Goal: Task Accomplishment & Management: Complete application form

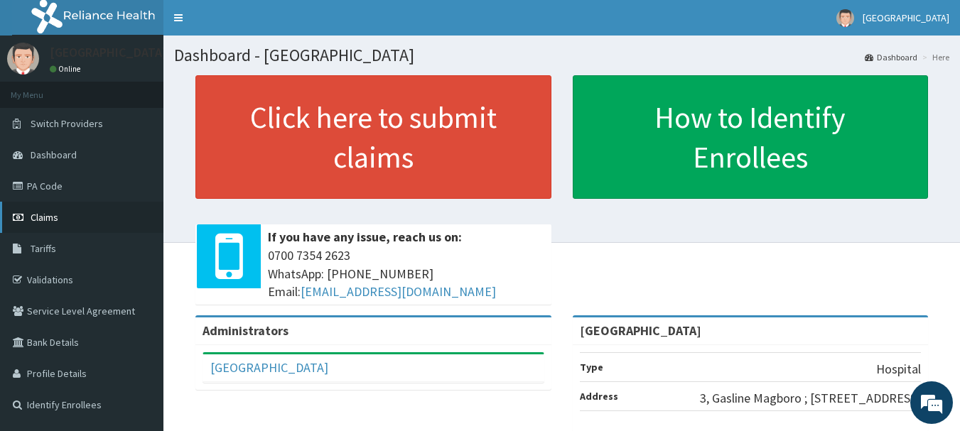
click at [50, 212] on span "Claims" at bounding box center [45, 217] width 28 height 13
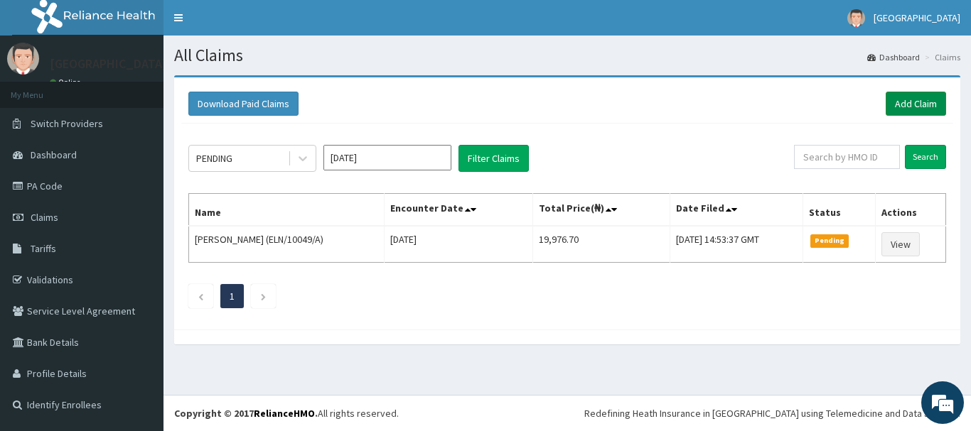
click at [907, 99] on link "Add Claim" at bounding box center [915, 104] width 60 height 24
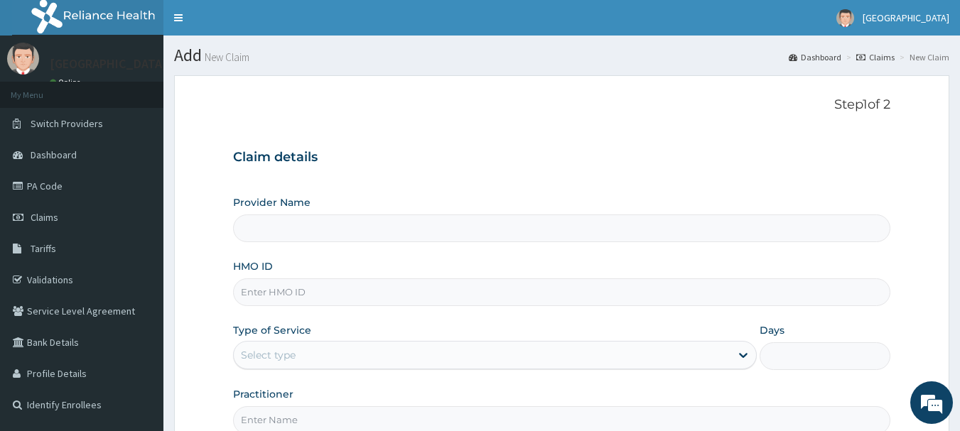
type input "[GEOGRAPHIC_DATA]"
click at [423, 291] on input "HMO ID" at bounding box center [562, 293] width 658 height 28
type input "e"
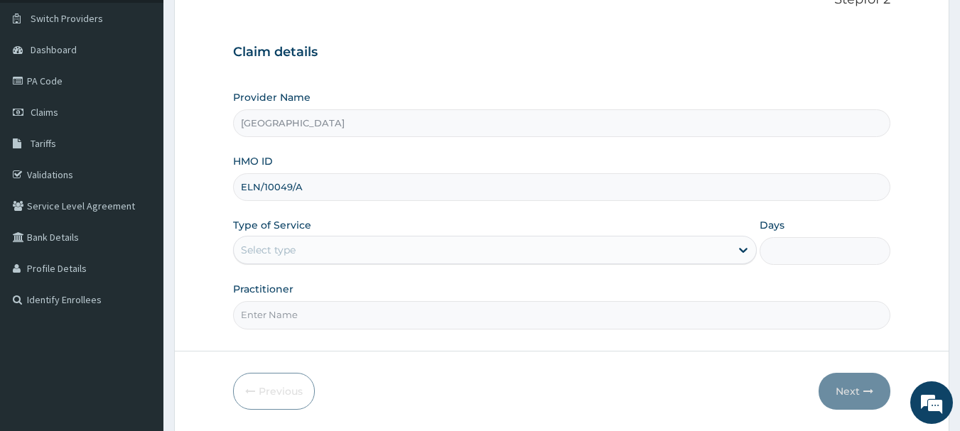
scroll to position [153, 0]
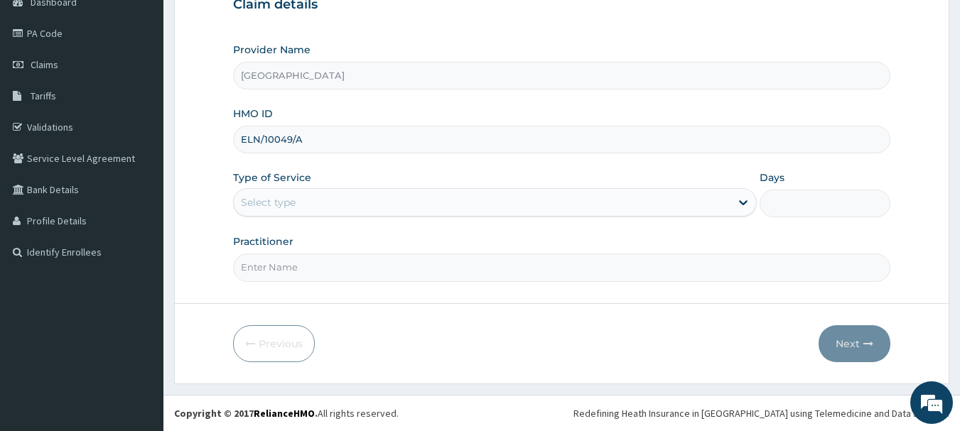
type input "ELN/10049/A"
click at [469, 208] on div "Select type" at bounding box center [482, 202] width 497 height 23
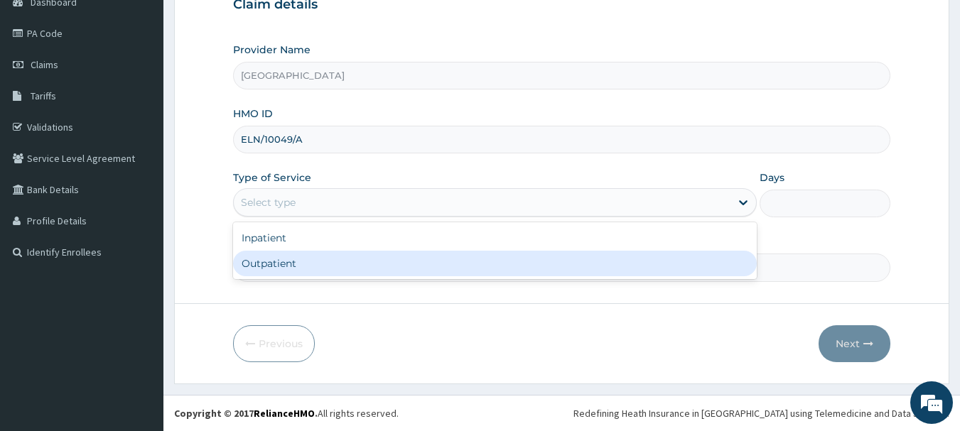
click at [441, 272] on div "Outpatient" at bounding box center [495, 264] width 524 height 26
type input "1"
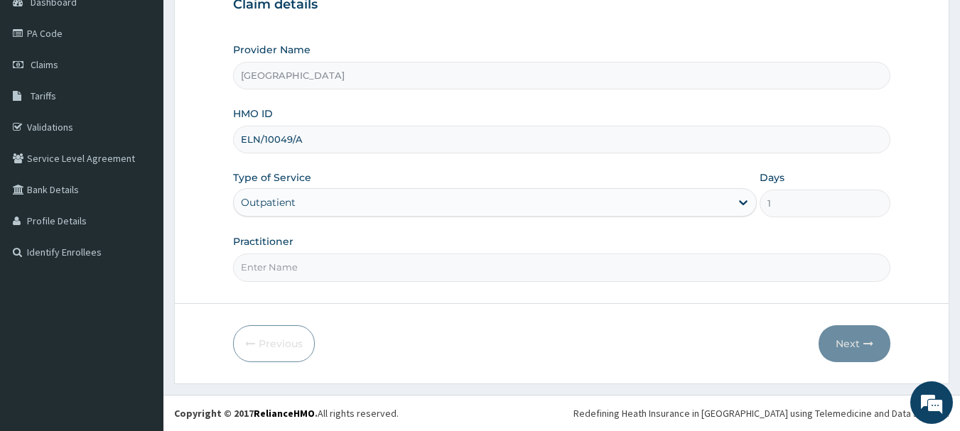
click at [432, 275] on input "Practitioner" at bounding box center [562, 268] width 658 height 28
click at [376, 267] on input "DR FAVOUR" at bounding box center [562, 268] width 658 height 28
type input "[PERSON_NAME]"
click at [851, 340] on button "Next" at bounding box center [855, 343] width 72 height 37
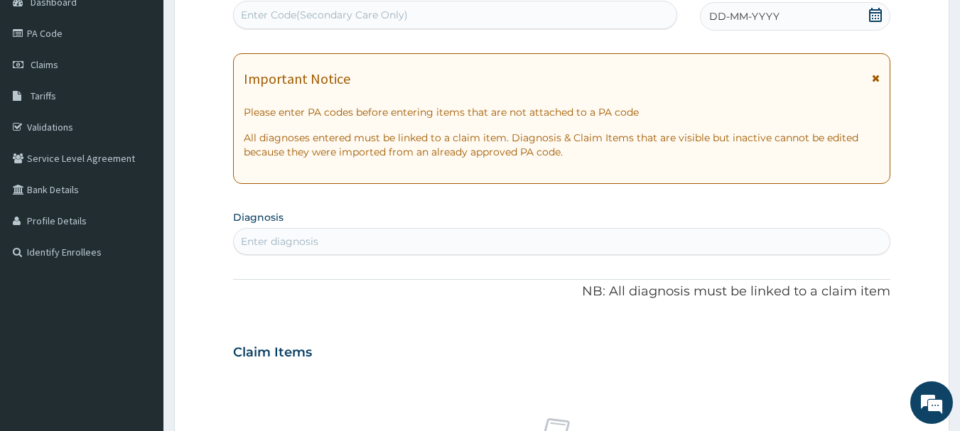
click at [871, 16] on icon at bounding box center [875, 15] width 14 height 14
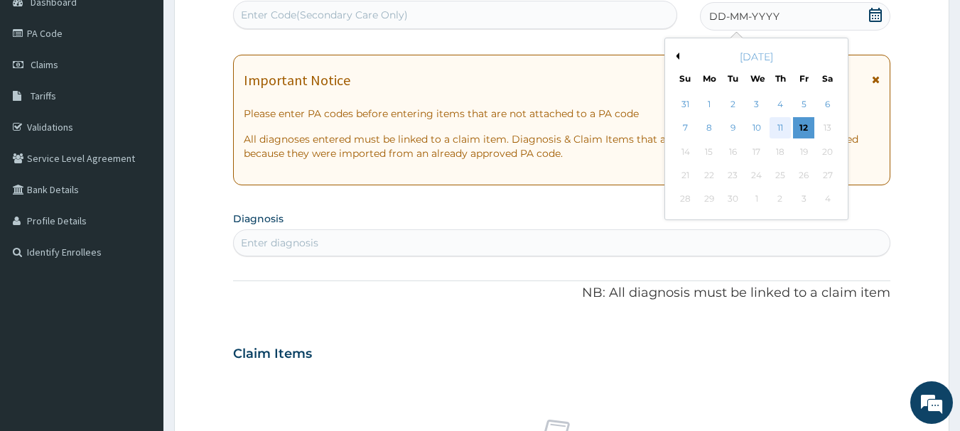
click at [780, 125] on div "11" at bounding box center [780, 128] width 21 height 21
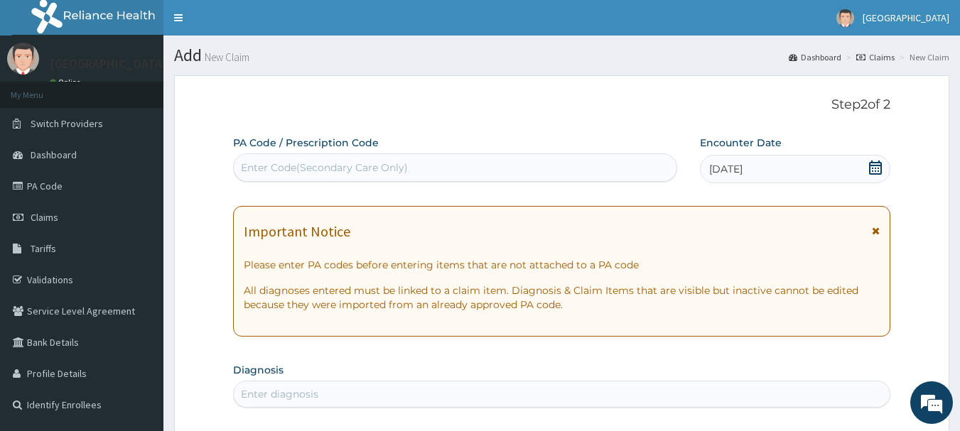
scroll to position [377, 0]
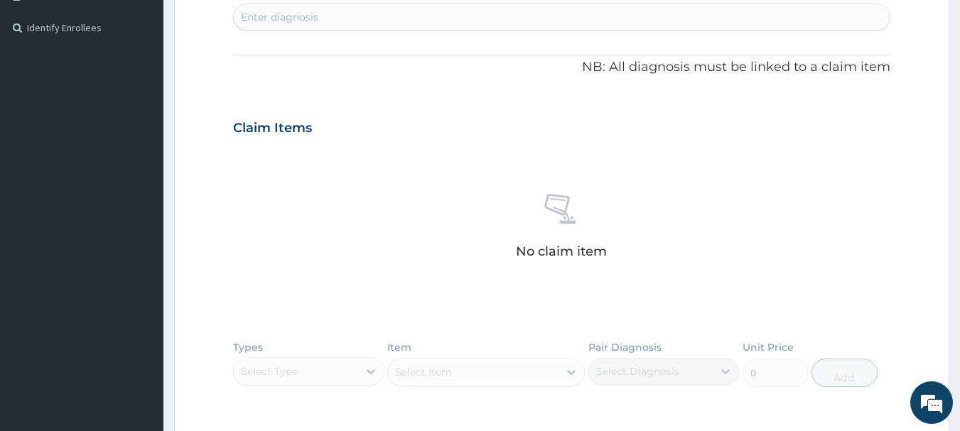
click at [490, 11] on div "Enter diagnosis" at bounding box center [562, 17] width 657 height 23
type input "[MEDICAL_DATA]"
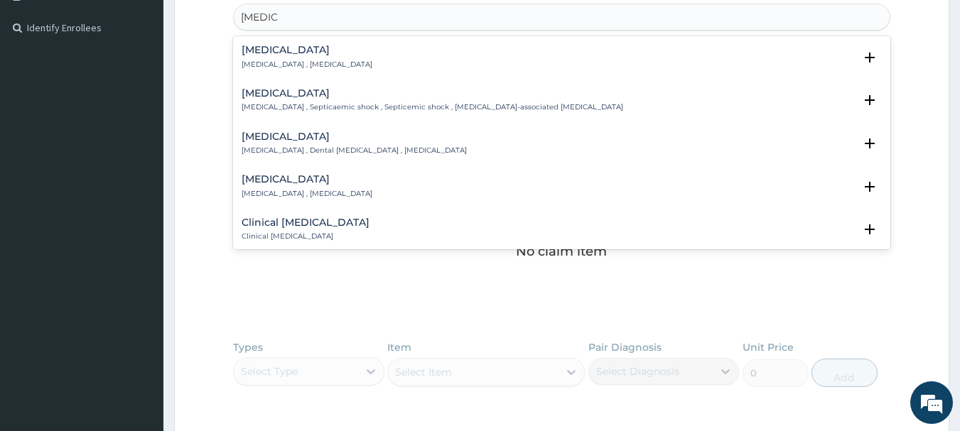
click at [284, 50] on h4 "[MEDICAL_DATA]" at bounding box center [307, 50] width 131 height 11
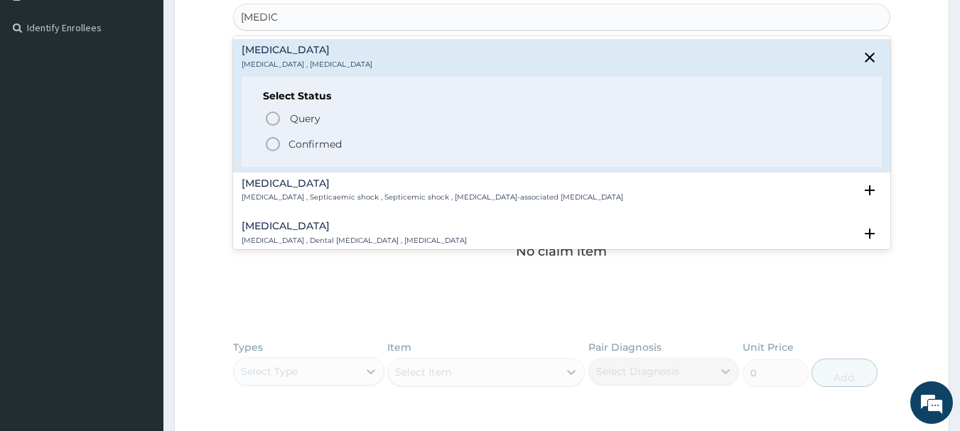
click at [277, 147] on icon "status option filled" at bounding box center [272, 144] width 17 height 17
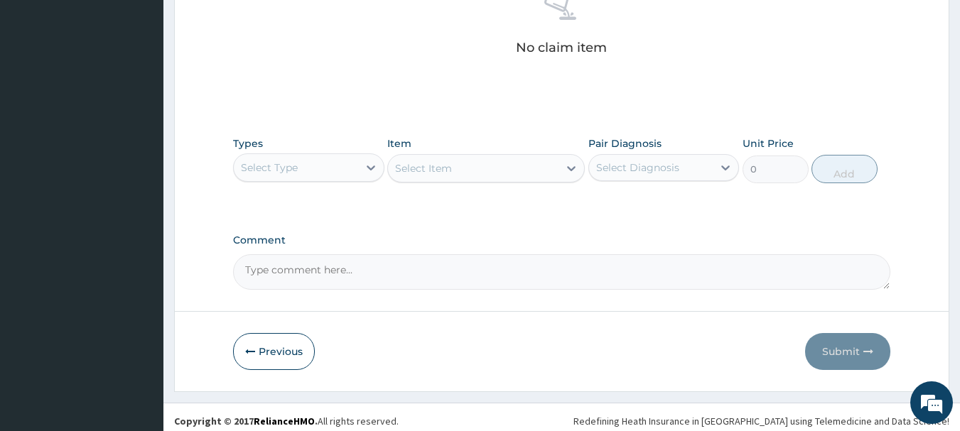
scroll to position [593, 0]
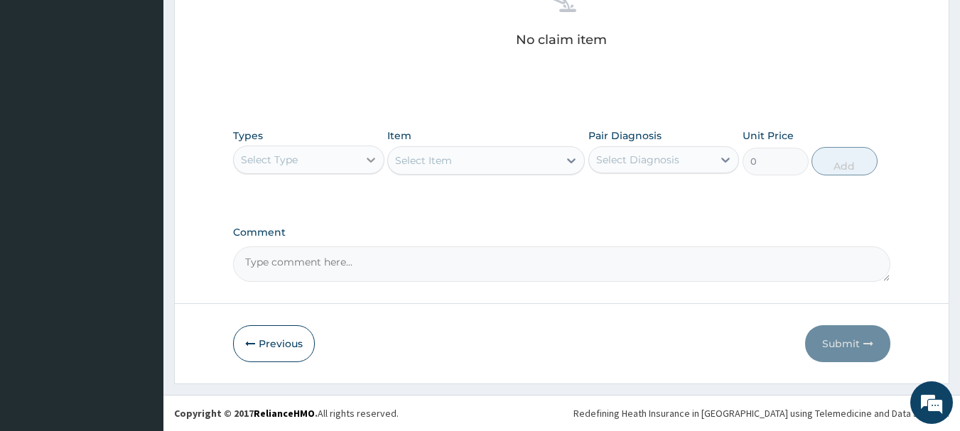
click at [360, 159] on div at bounding box center [371, 160] width 26 height 26
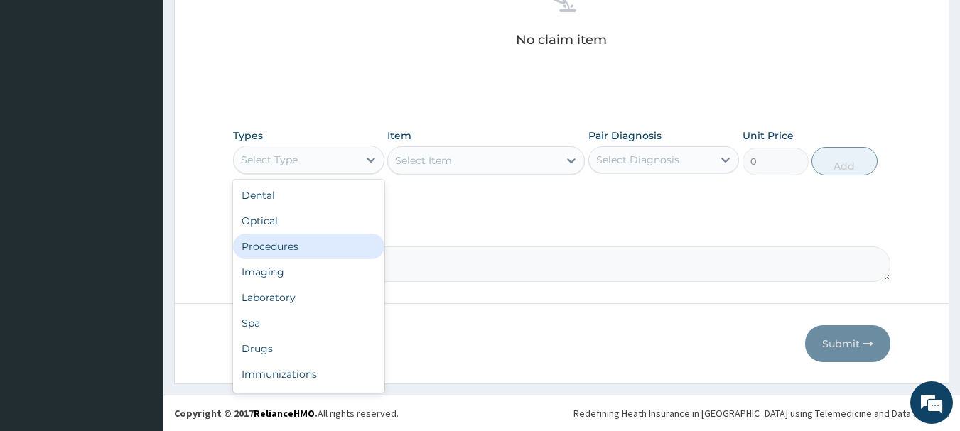
click at [338, 244] on div "Procedures" at bounding box center [308, 247] width 151 height 26
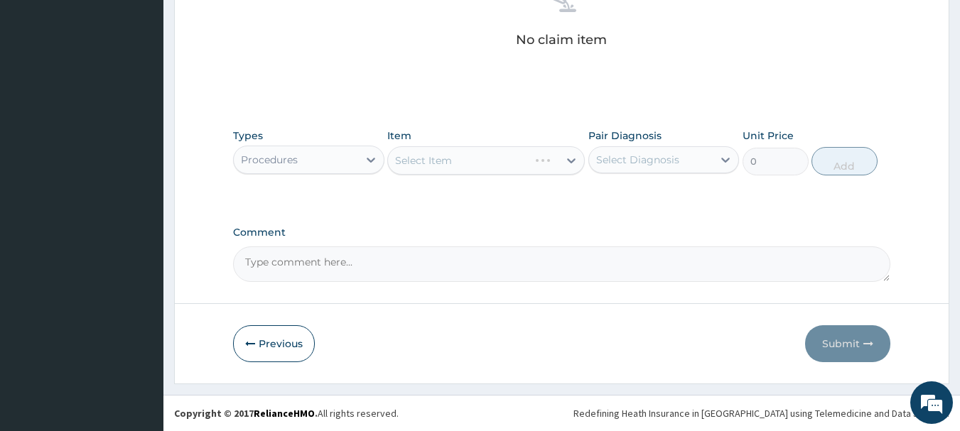
click at [449, 163] on div "Select Item" at bounding box center [486, 160] width 198 height 28
click at [511, 160] on div "Select Item" at bounding box center [473, 160] width 171 height 23
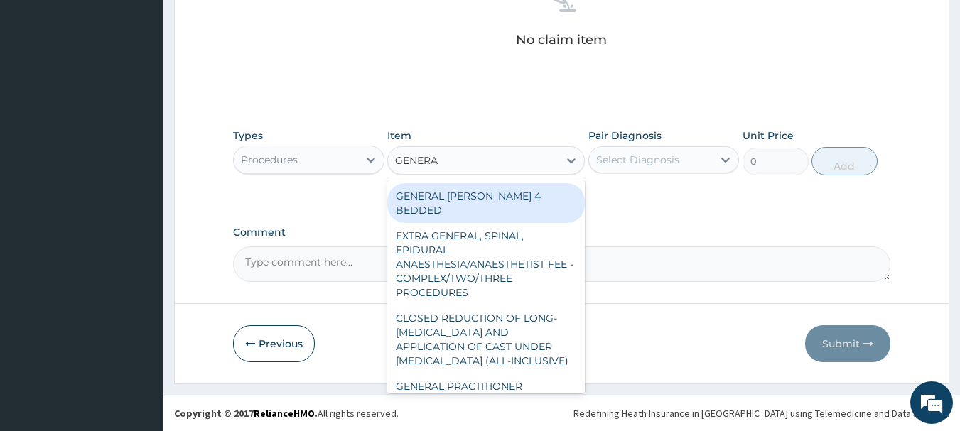
type input "GENERAL"
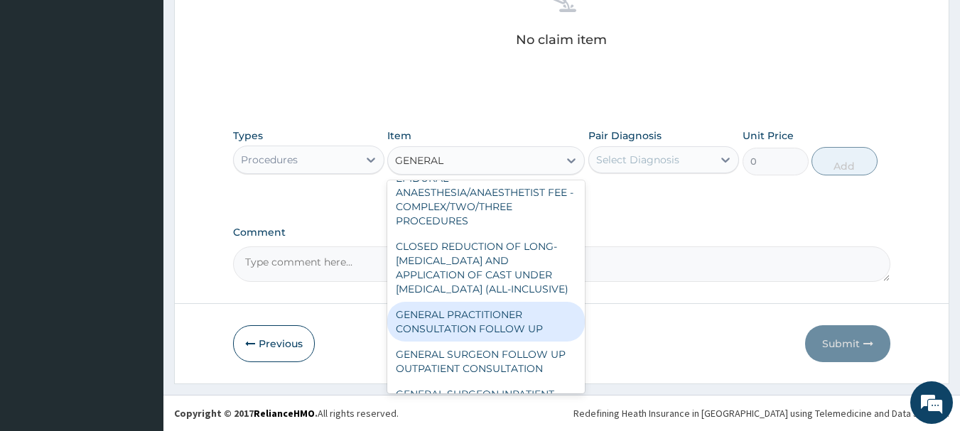
scroll to position [85, 0]
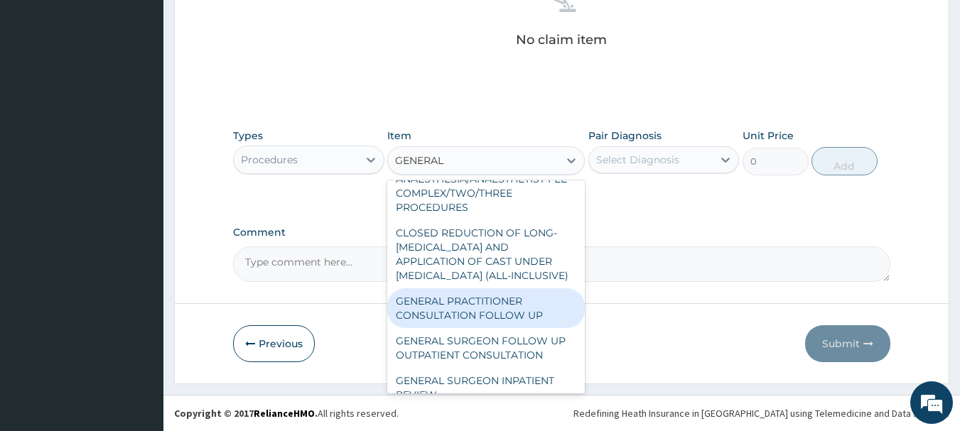
click at [509, 304] on div "GENERAL PRACTITIONER CONSULTATION FOLLOW UP" at bounding box center [486, 309] width 198 height 40
type input "1875"
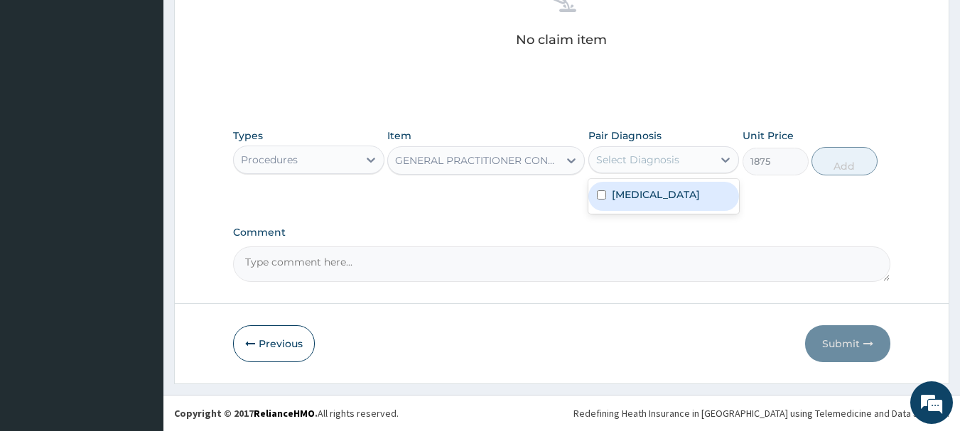
click at [645, 156] on div "Select Diagnosis" at bounding box center [637, 160] width 83 height 14
click at [640, 188] on label "[MEDICAL_DATA]" at bounding box center [656, 195] width 88 height 14
checkbox input "true"
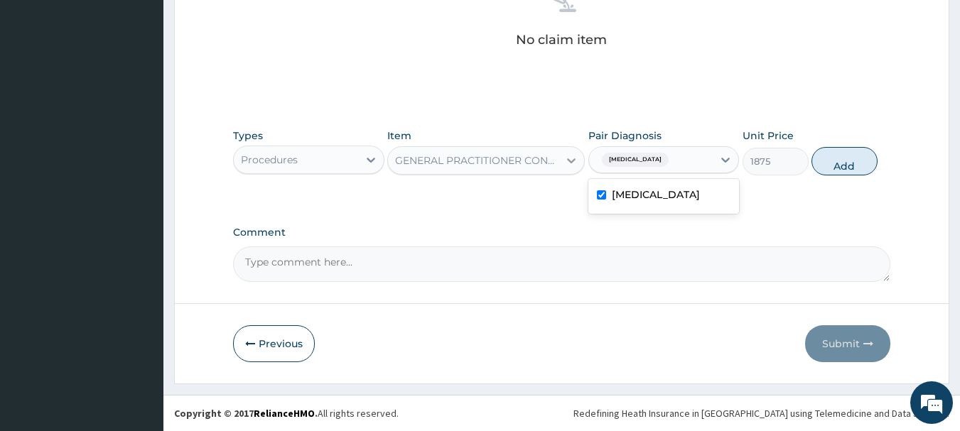
click at [564, 160] on icon at bounding box center [571, 160] width 14 height 14
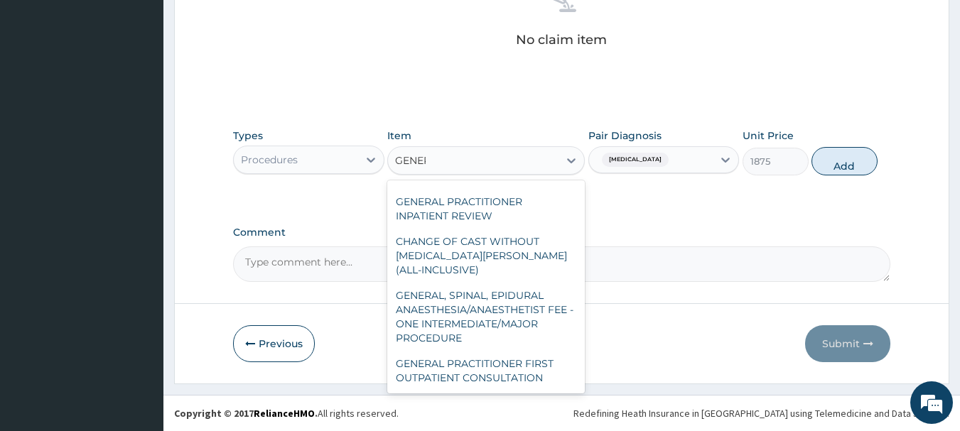
scroll to position [218, 0]
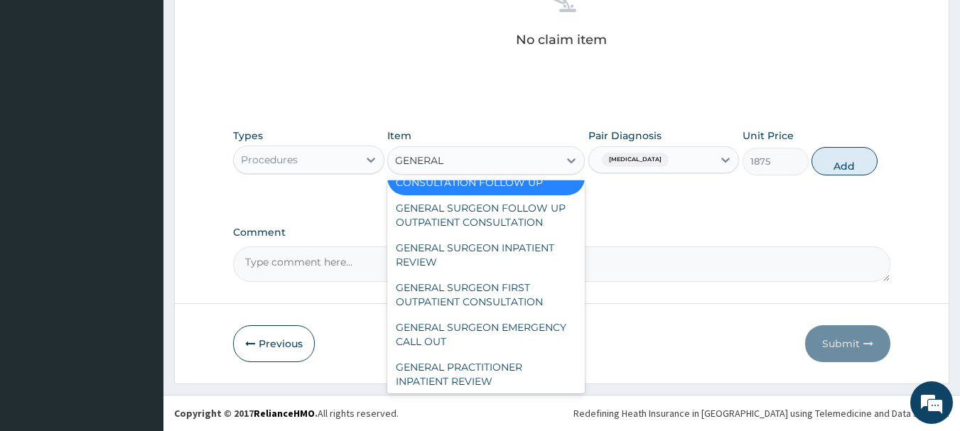
type input "GENERAL P"
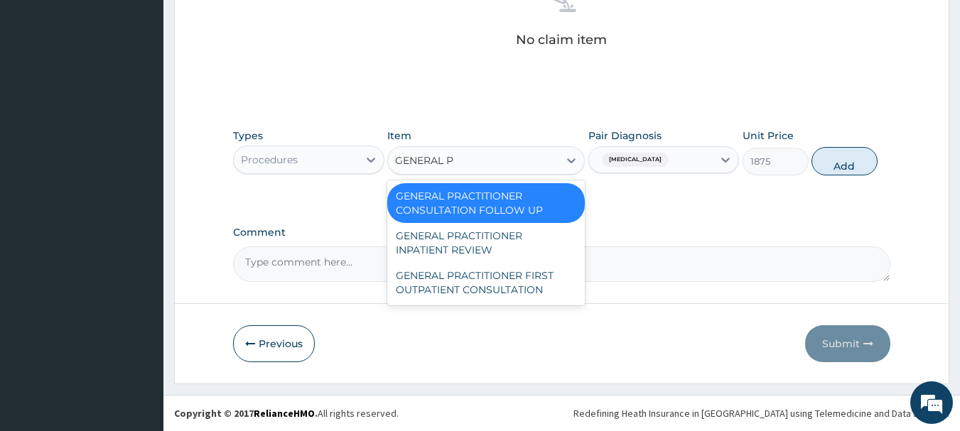
scroll to position [0, 0]
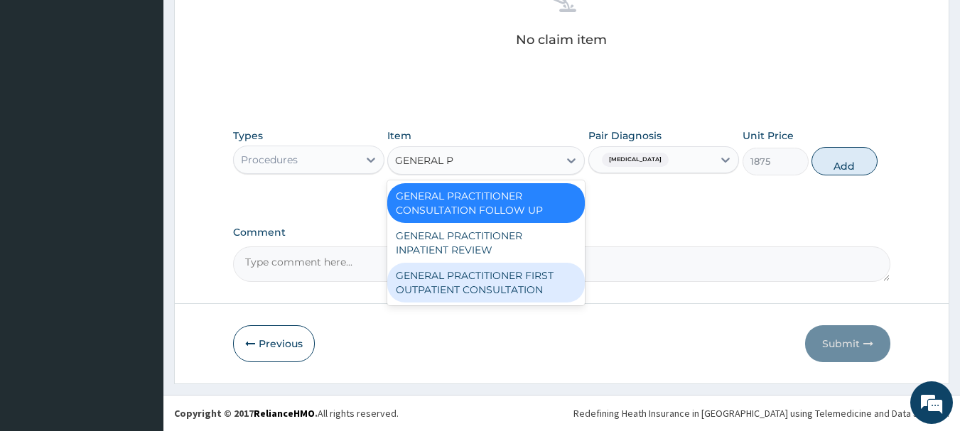
click at [514, 268] on div "GENERAL PRACTITIONER FIRST OUTPATIENT CONSULTATION" at bounding box center [486, 283] width 198 height 40
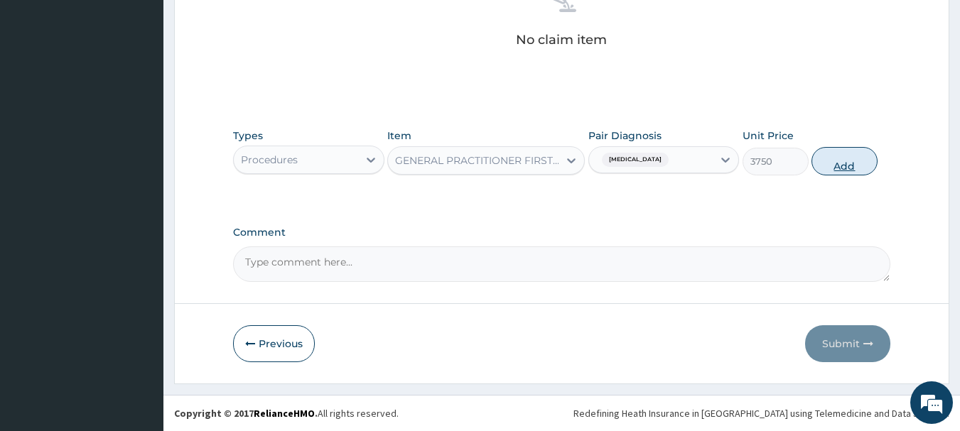
click at [829, 159] on button "Add" at bounding box center [845, 161] width 66 height 28
type input "0"
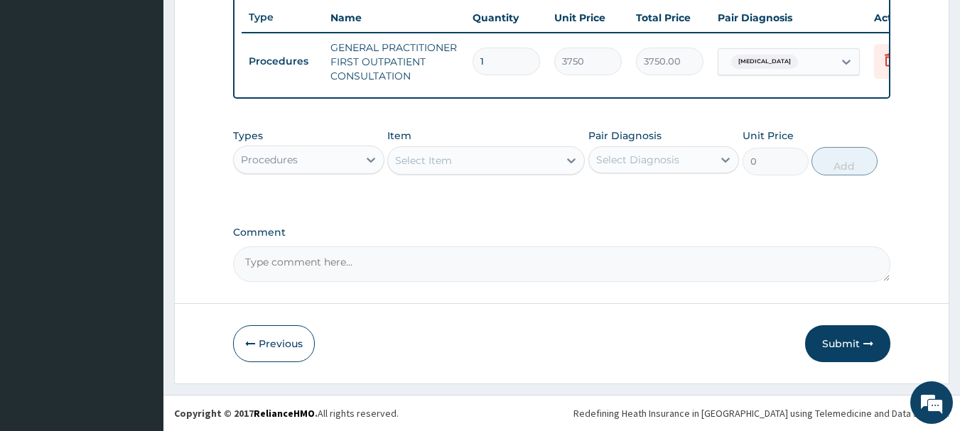
scroll to position [544, 0]
click at [349, 170] on div "Procedures" at bounding box center [296, 160] width 124 height 23
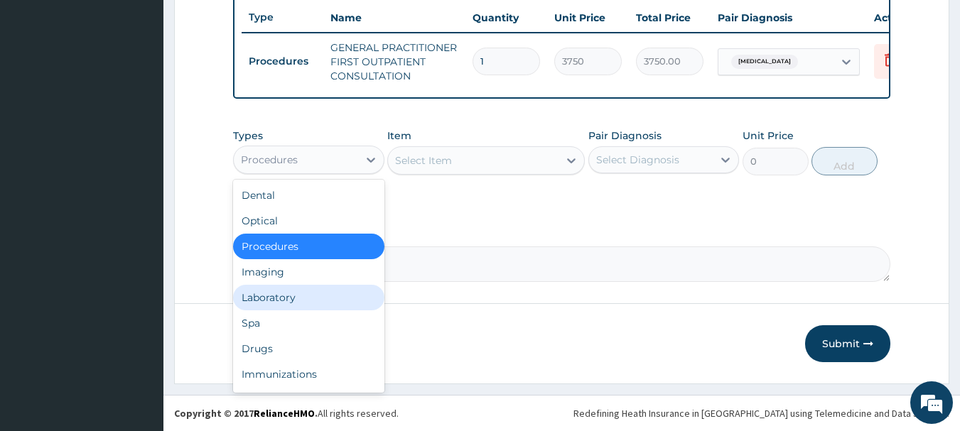
click at [328, 290] on div "Laboratory" at bounding box center [308, 298] width 151 height 26
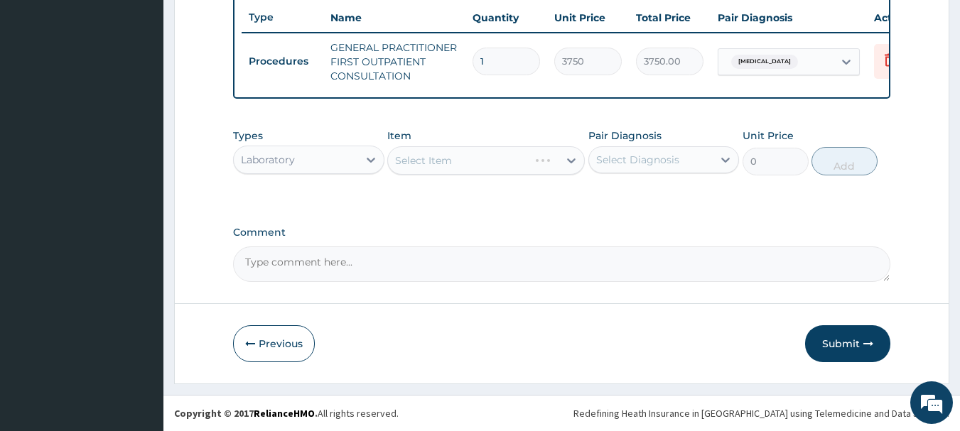
click at [486, 149] on div "Select Item" at bounding box center [486, 160] width 198 height 28
click at [486, 158] on div "Select Item" at bounding box center [486, 160] width 198 height 28
click at [486, 158] on div "Select Item" at bounding box center [473, 160] width 171 height 23
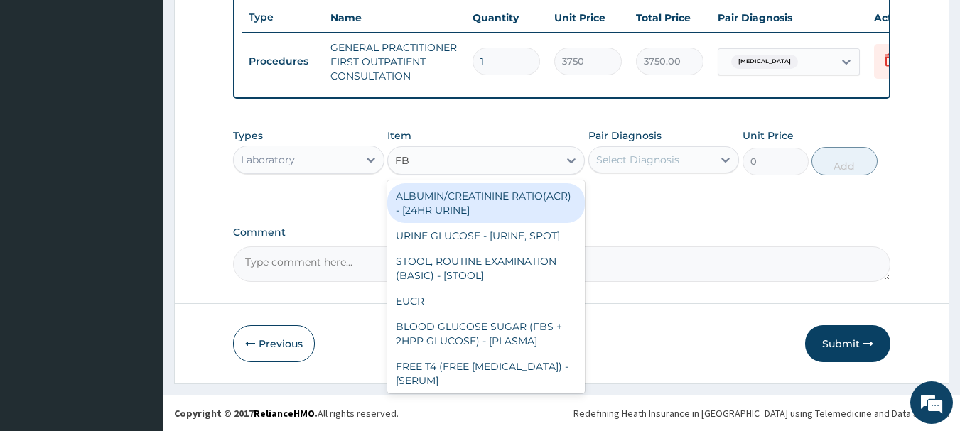
type input "FBC"
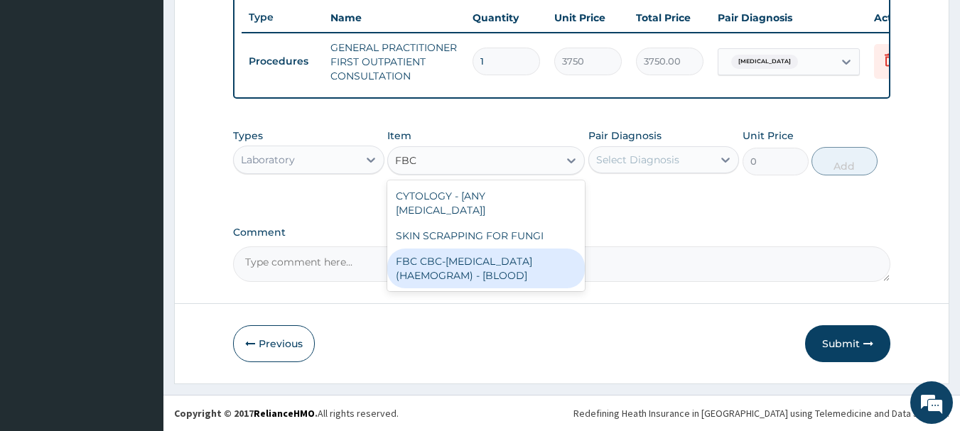
click at [512, 249] on div "FBC CBC-[MEDICAL_DATA] (HAEMOGRAM) - [BLOOD]" at bounding box center [486, 269] width 198 height 40
type input "5000"
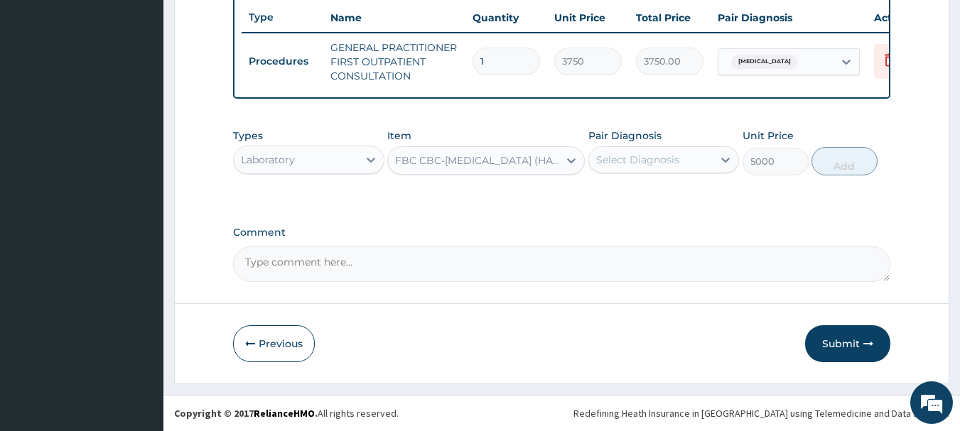
click at [681, 155] on div "Select Diagnosis" at bounding box center [651, 160] width 124 height 23
click at [663, 205] on div "[MEDICAL_DATA]" at bounding box center [663, 196] width 151 height 29
checkbox input "true"
click at [851, 165] on button "Add" at bounding box center [845, 161] width 66 height 28
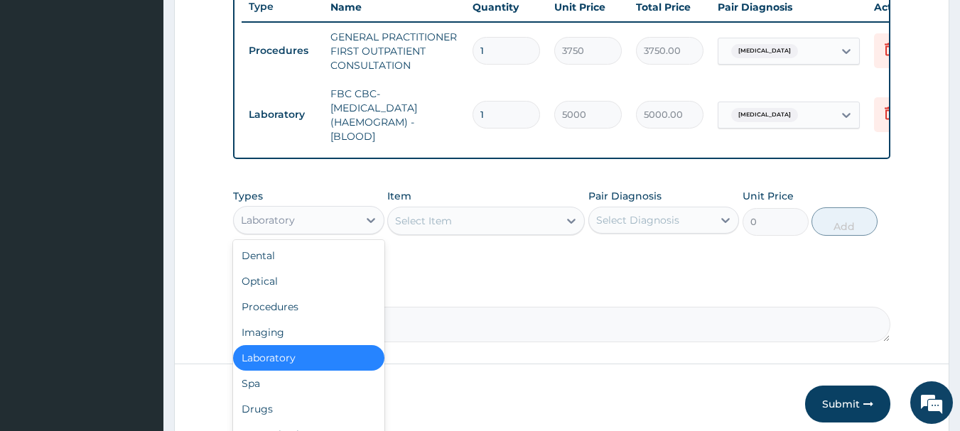
click at [307, 223] on div "Laboratory" at bounding box center [296, 220] width 124 height 23
click at [258, 420] on div "Drugs" at bounding box center [308, 410] width 151 height 26
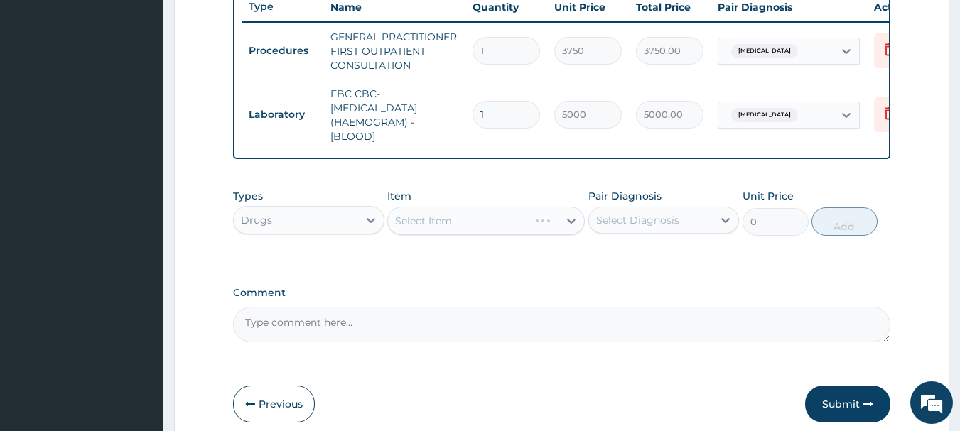
click at [464, 243] on div "Types option Drugs, selected. Select is focused ,type to refine list, press Dow…" at bounding box center [562, 212] width 658 height 61
click at [499, 223] on div "Select Item" at bounding box center [473, 221] width 171 height 23
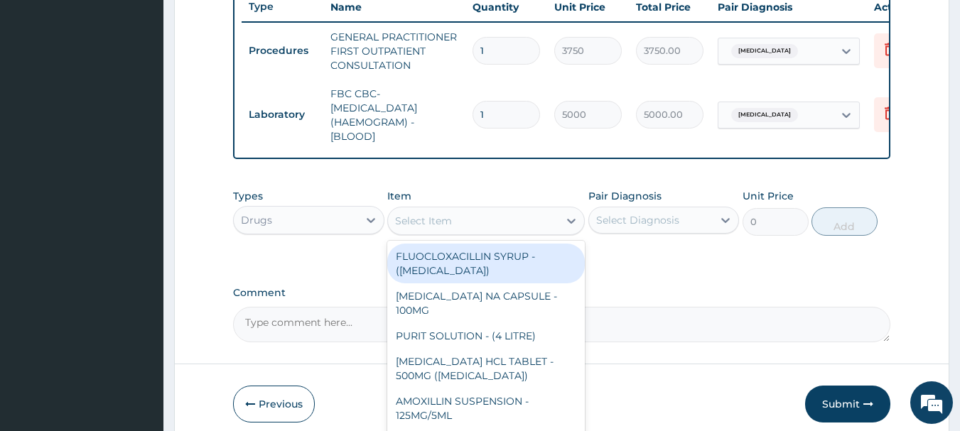
type input "1598.8"
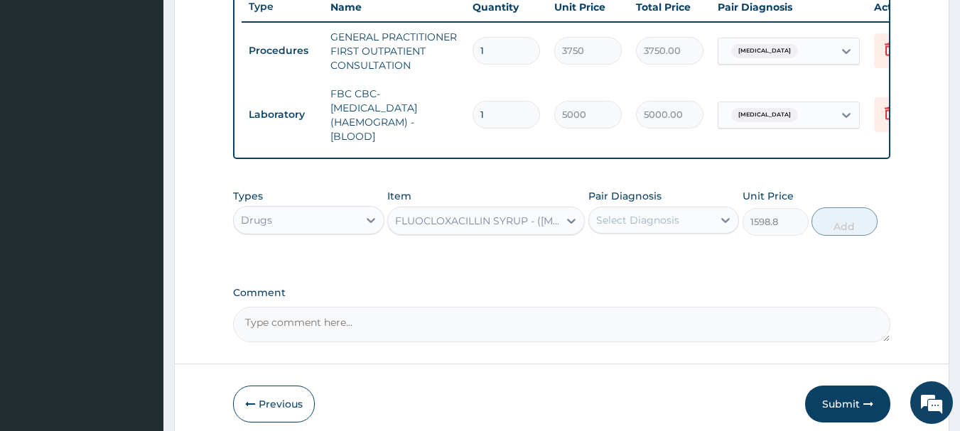
click at [500, 228] on div "FLUOCLOXACILLIN SYRUP - ([MEDICAL_DATA])" at bounding box center [477, 221] width 165 height 14
type input "CEFTR"
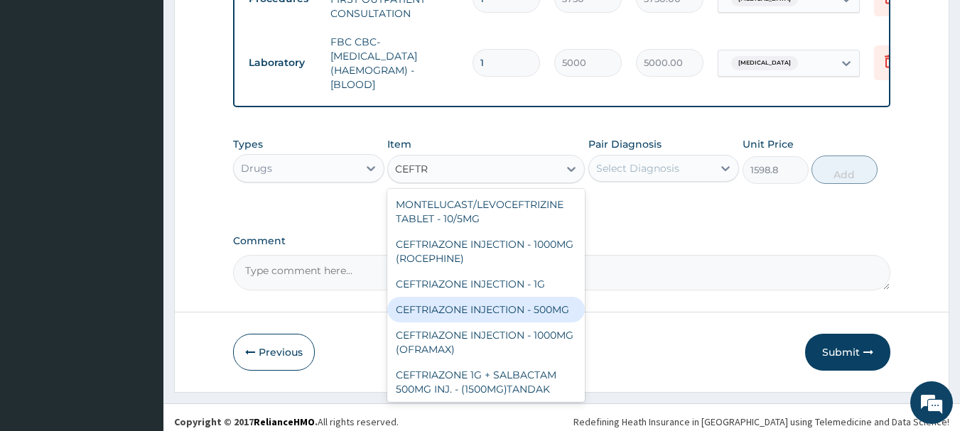
scroll to position [615, 0]
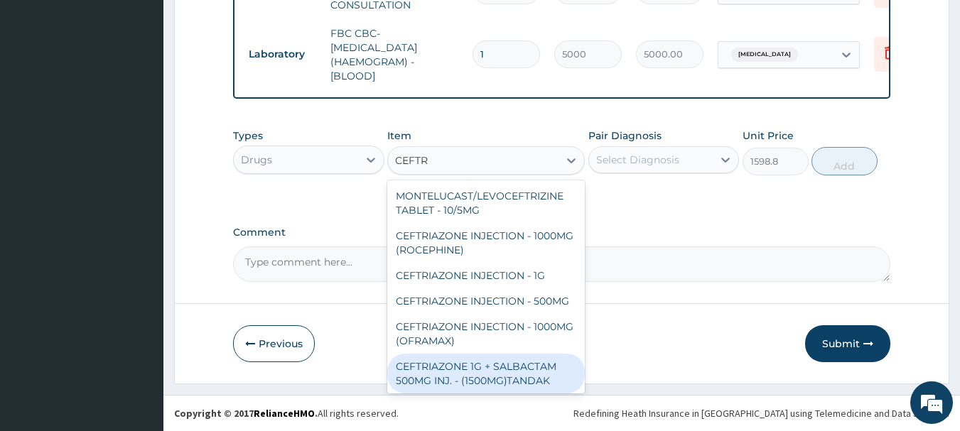
click at [573, 388] on div "CEFTRIAZONE 1G + SALBACTAM 500MG INJ. - (1500MG)TANDAK" at bounding box center [486, 374] width 198 height 40
type input "4480"
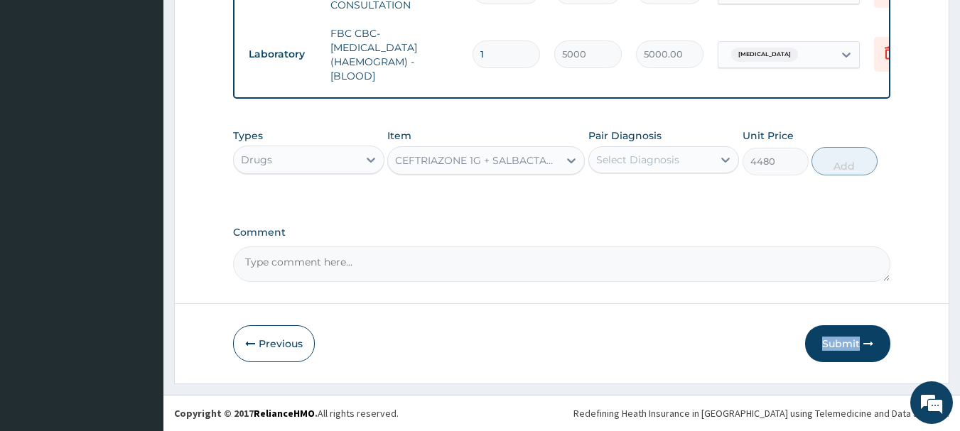
click at [500, 168] on div "CEFTRIAZONE 1G + SALBACTAM 500MG INJ. - (1500MG)TANDAK" at bounding box center [473, 160] width 171 height 23
type input "CEFT"
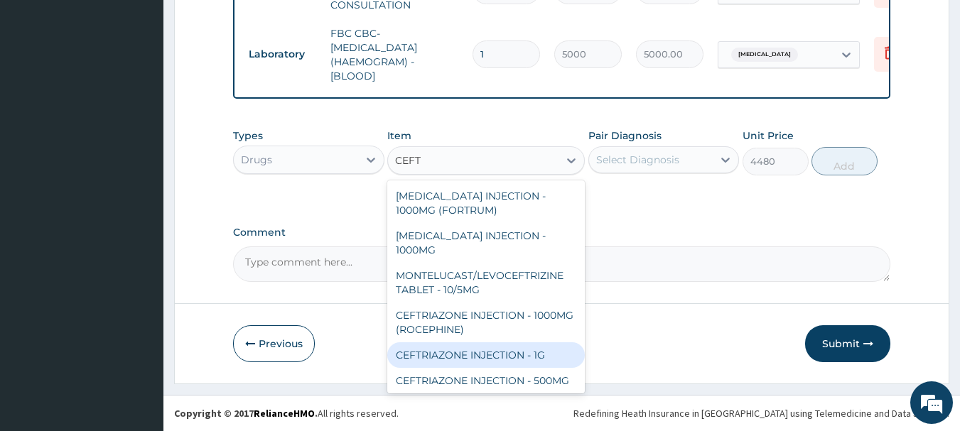
click at [510, 353] on div "CEFTRIAZONE INJECTION - 1G" at bounding box center [486, 356] width 198 height 26
type input "1652"
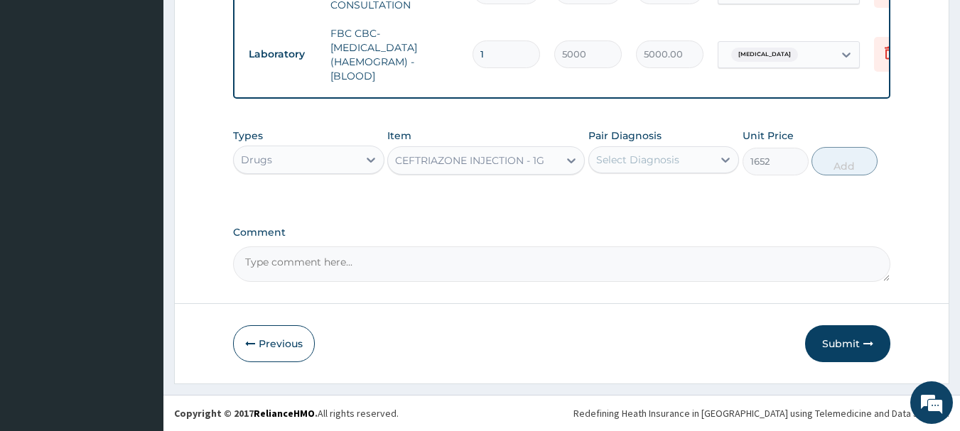
click at [523, 163] on div "CEFTRIAZONE INJECTION - 1G" at bounding box center [469, 160] width 149 height 14
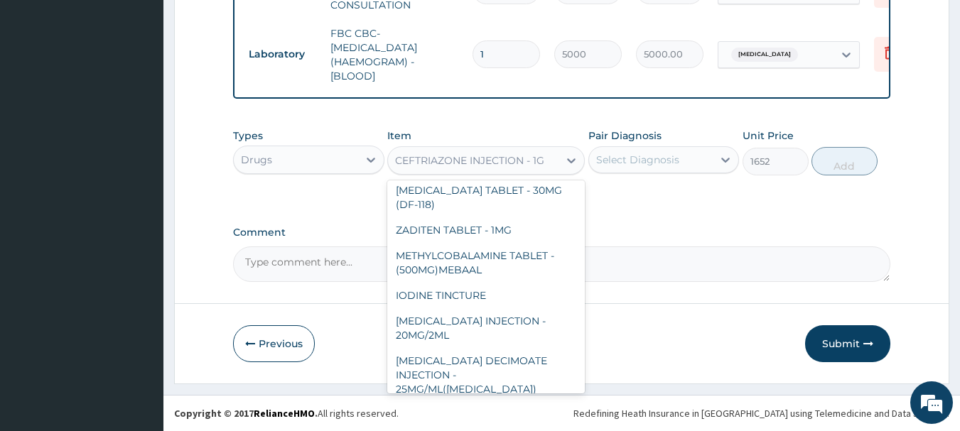
scroll to position [25554, 0]
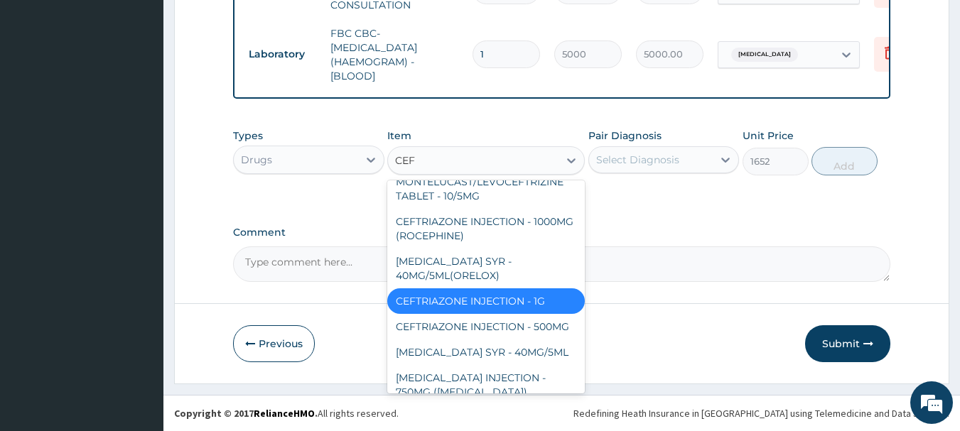
type input "CEFT"
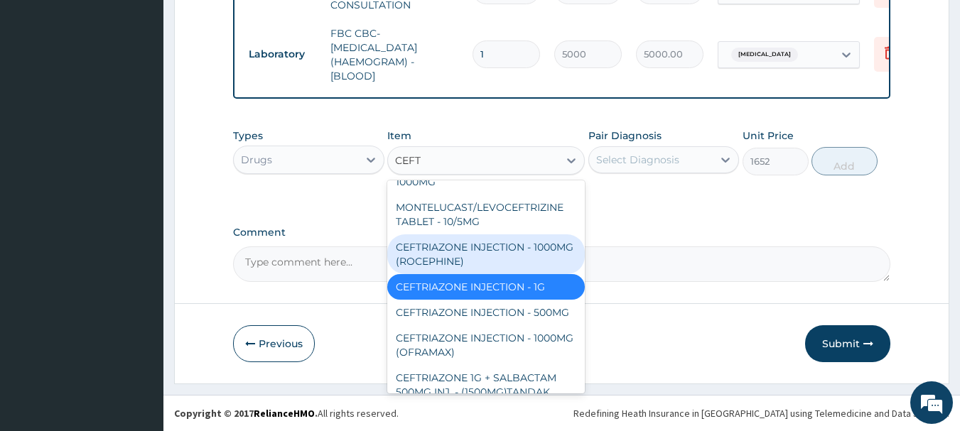
click at [465, 241] on div "CEFTRIAZONE INJECTION - 1000MG (ROCEPHINE)" at bounding box center [486, 255] width 198 height 40
type input "9520"
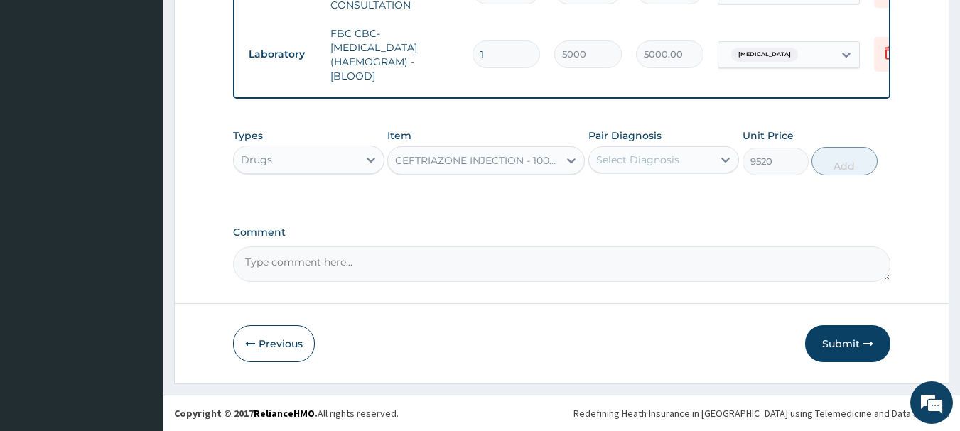
click at [484, 171] on div "CEFTRIAZONE INJECTION - 1000MG (ROCEPHINE)" at bounding box center [473, 160] width 171 height 23
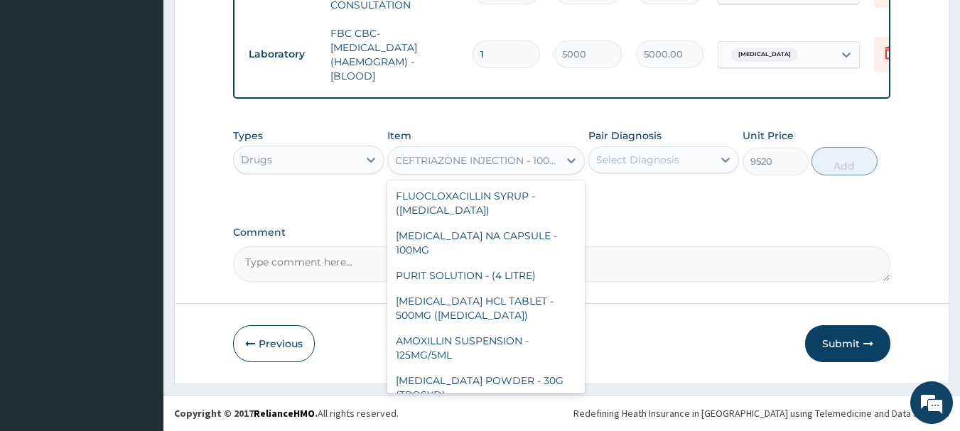
scroll to position [16312, 0]
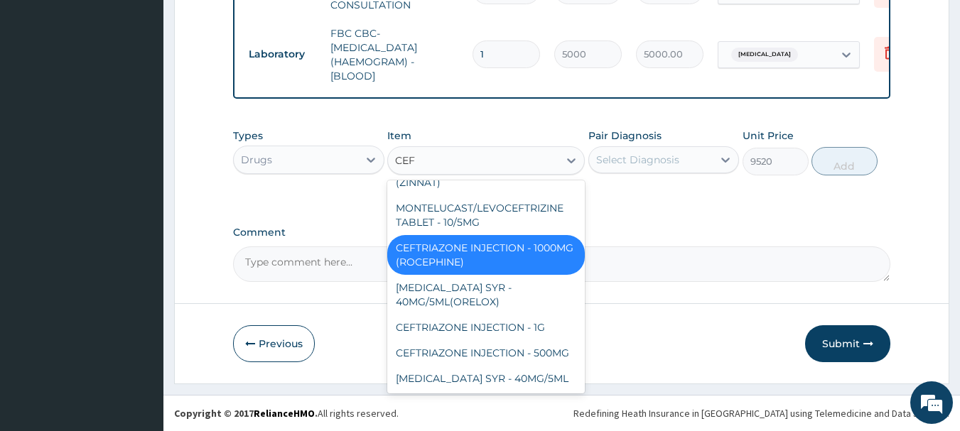
type input "CEFT"
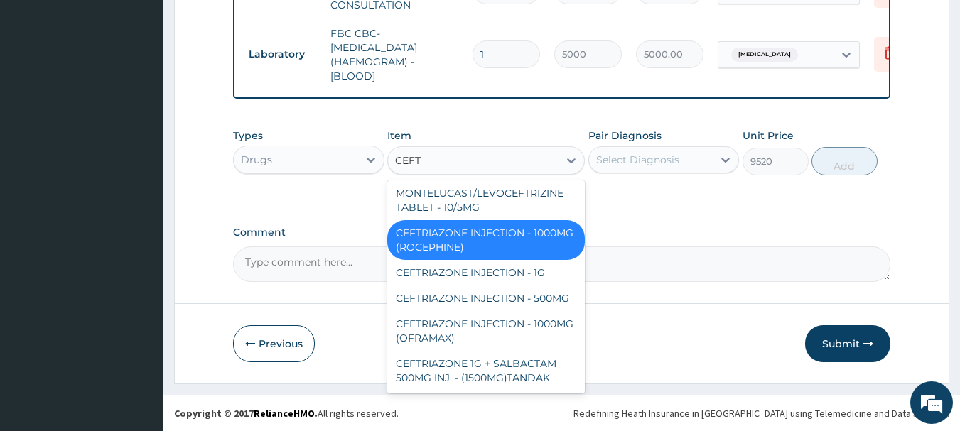
scroll to position [82, 0]
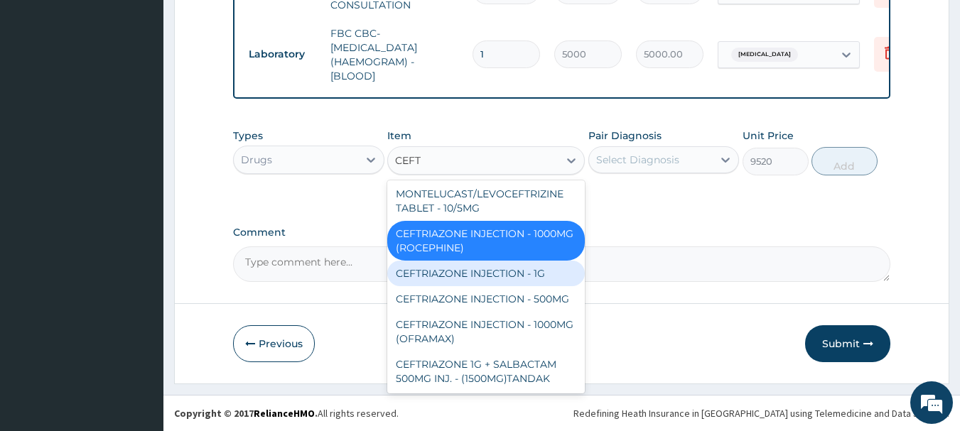
click at [497, 271] on div "CEFTRIAZONE INJECTION - 1G" at bounding box center [486, 274] width 198 height 26
type input "1652"
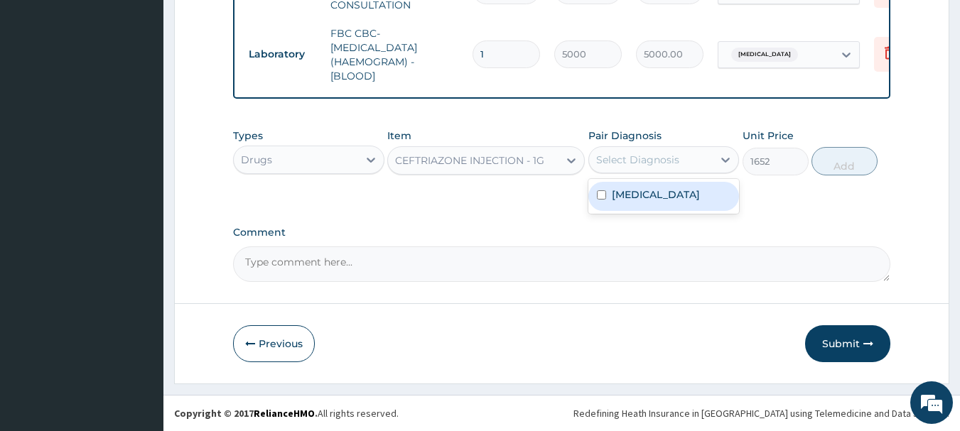
click at [628, 168] on div "Select Diagnosis" at bounding box center [651, 160] width 124 height 23
click at [624, 191] on label "[MEDICAL_DATA]" at bounding box center [656, 195] width 88 height 14
checkbox input "true"
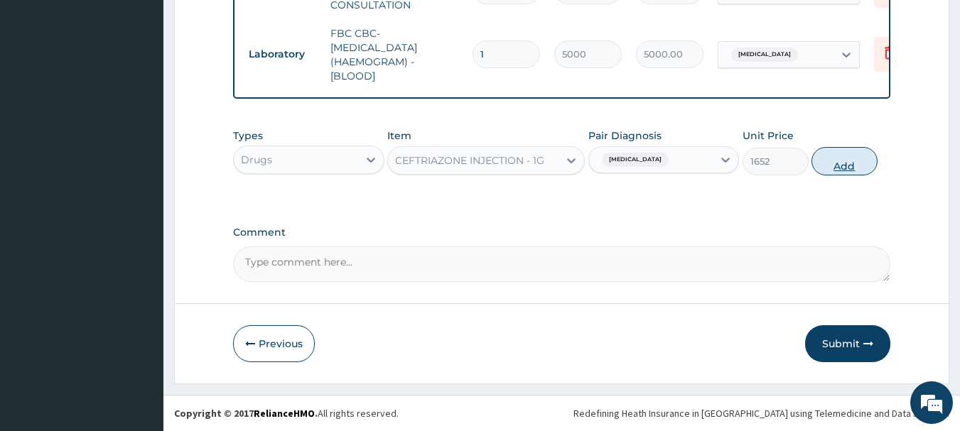
click at [858, 158] on button "Add" at bounding box center [845, 161] width 66 height 28
type input "0"
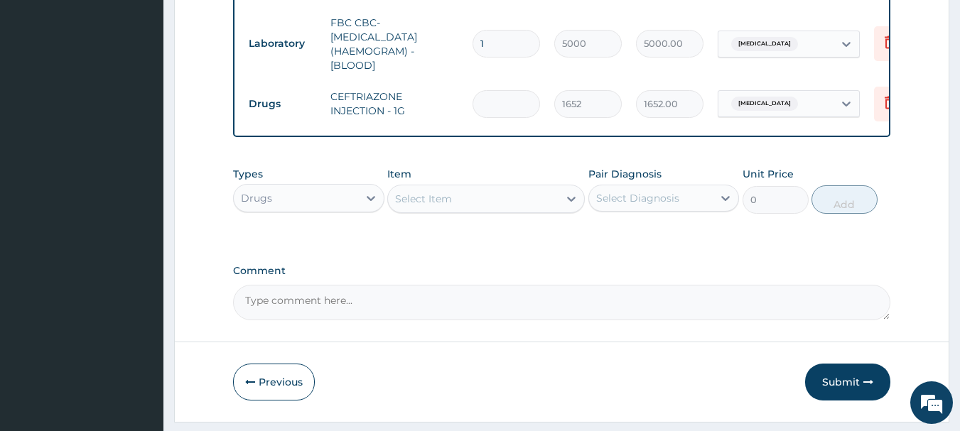
type input "0.00"
type input "3"
type input "4956.00"
type input "3"
click at [445, 206] on div "Select Item" at bounding box center [423, 199] width 57 height 14
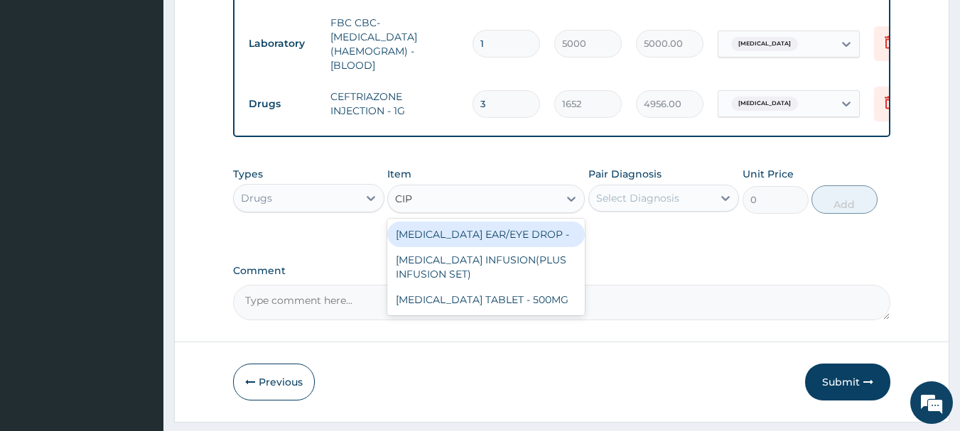
type input "CIPR"
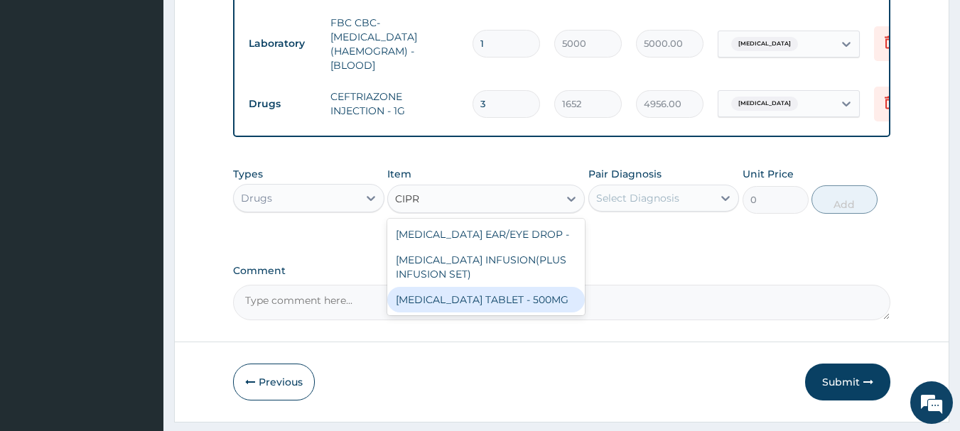
click at [455, 308] on div "[MEDICAL_DATA] TABLET - 500MG" at bounding box center [486, 300] width 198 height 26
type input "196"
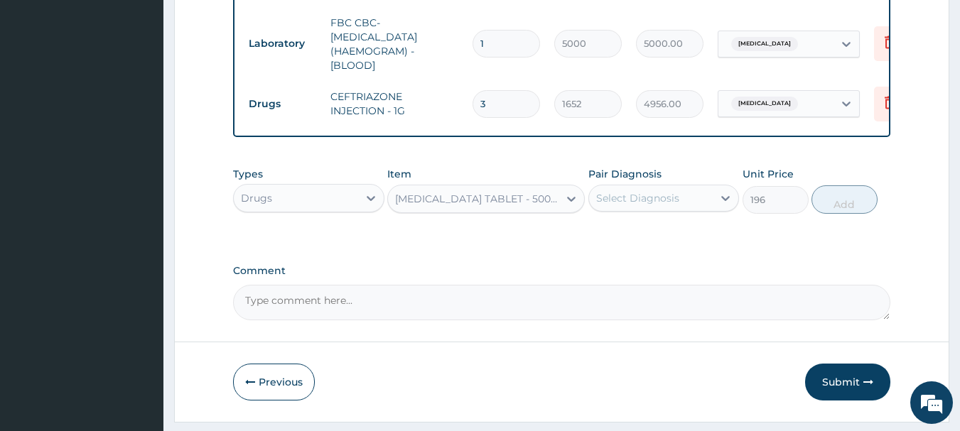
click at [664, 205] on div "Select Diagnosis" at bounding box center [637, 198] width 83 height 14
click at [654, 243] on div "[MEDICAL_DATA]" at bounding box center [663, 234] width 151 height 29
checkbox input "true"
click at [845, 207] on button "Add" at bounding box center [845, 199] width 66 height 28
type input "0"
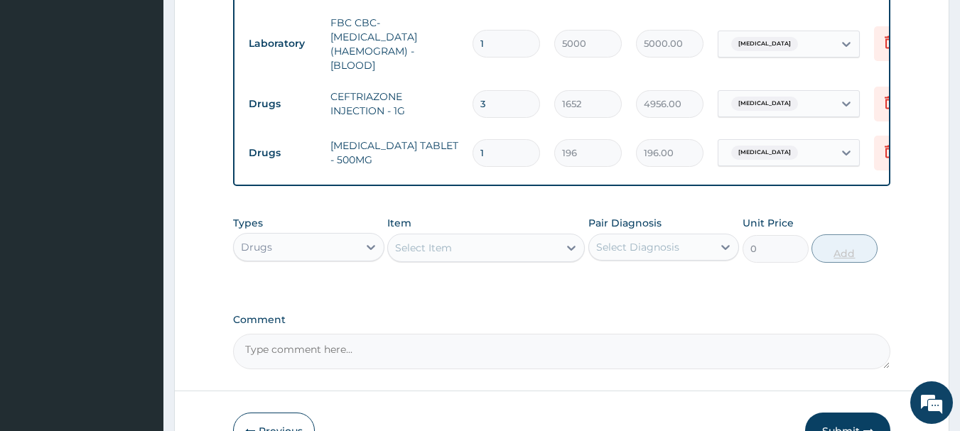
type input "10"
type input "1960.00"
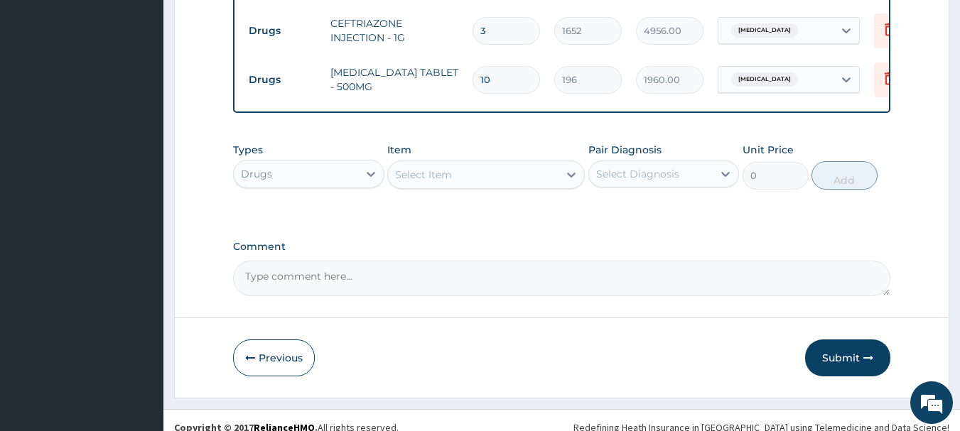
scroll to position [713, 0]
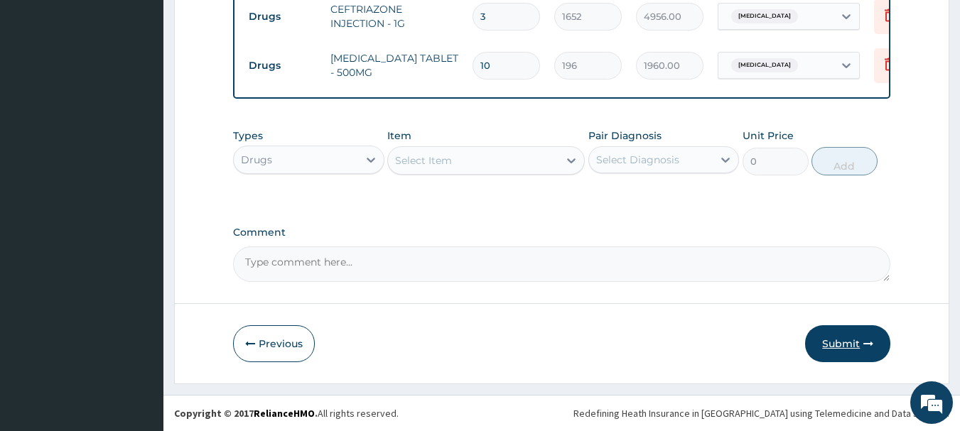
type input "10"
click at [840, 337] on button "Submit" at bounding box center [847, 343] width 85 height 37
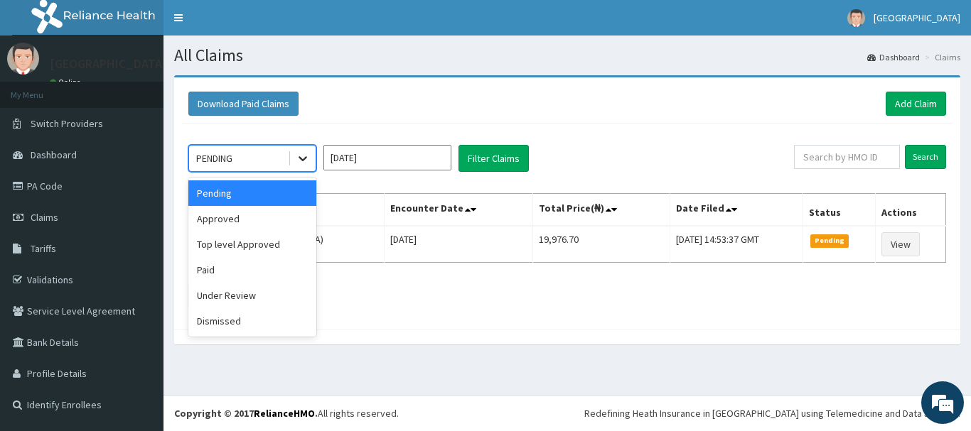
click at [308, 155] on icon at bounding box center [303, 158] width 14 height 14
click at [269, 223] on div "Approved" at bounding box center [252, 219] width 128 height 26
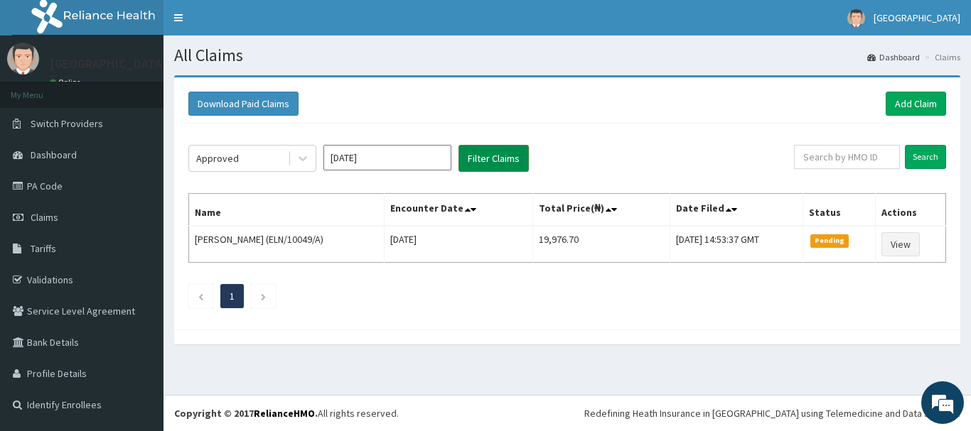
click at [500, 162] on button "Filter Claims" at bounding box center [493, 158] width 70 height 27
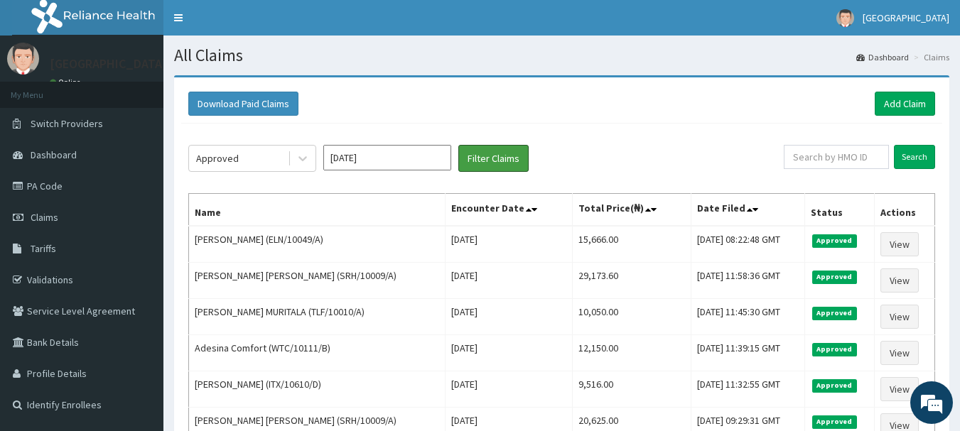
click at [458, 145] on button "Filter Claims" at bounding box center [493, 158] width 70 height 27
